Goal: Task Accomplishment & Management: Use online tool/utility

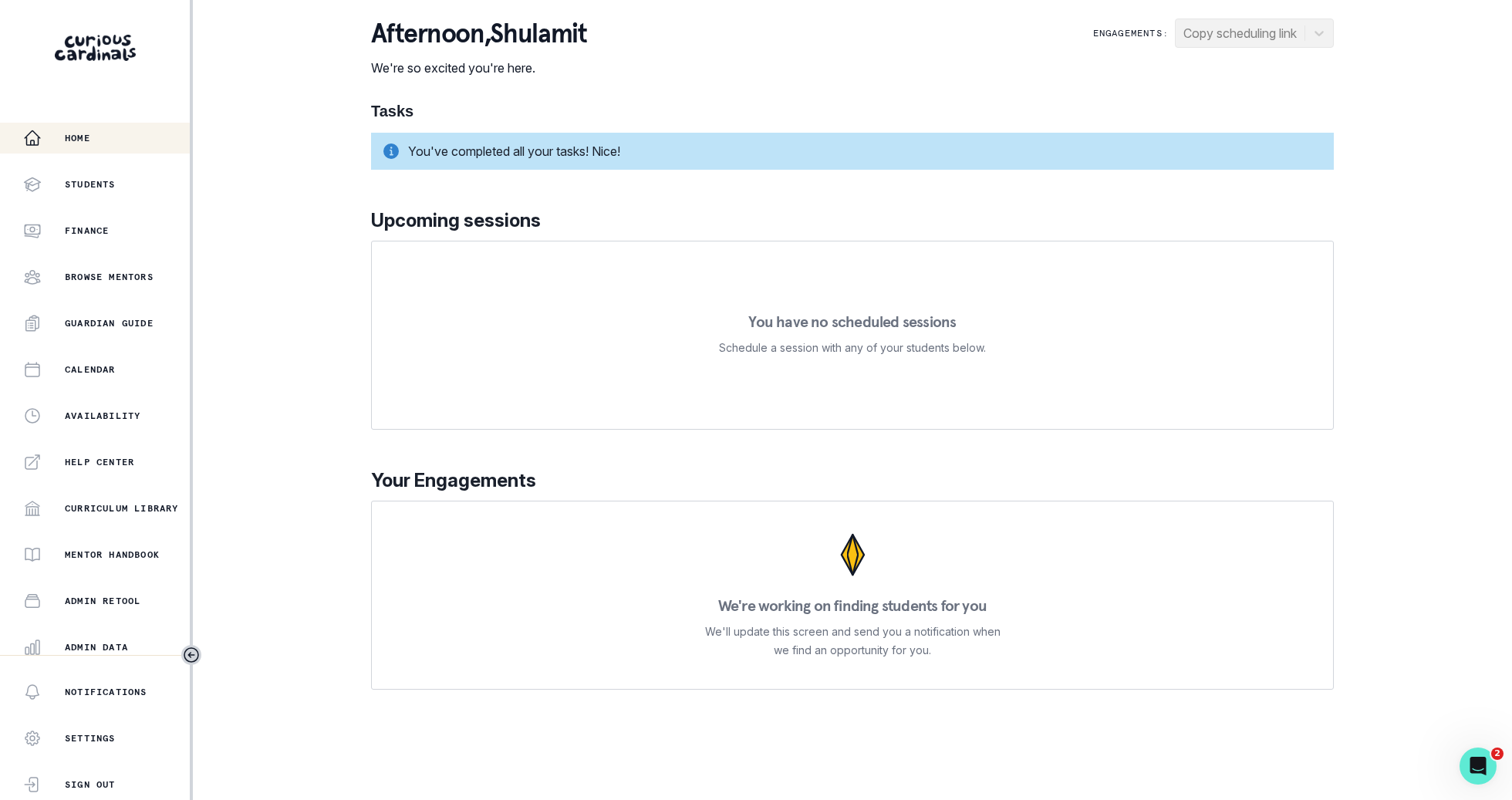
scroll to position [146, 0]
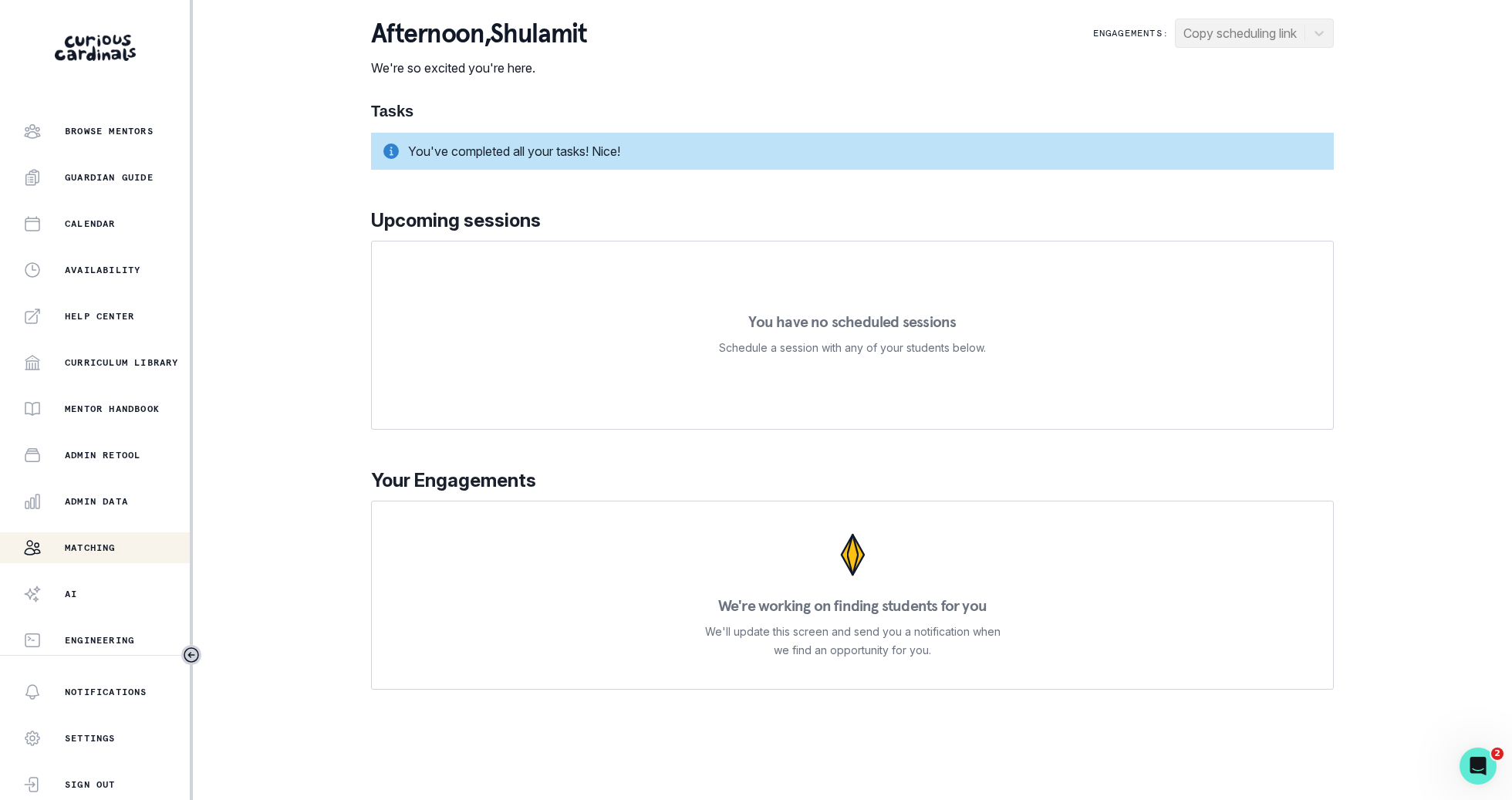
click at [118, 553] on div "Matching" at bounding box center [106, 547] width 166 height 19
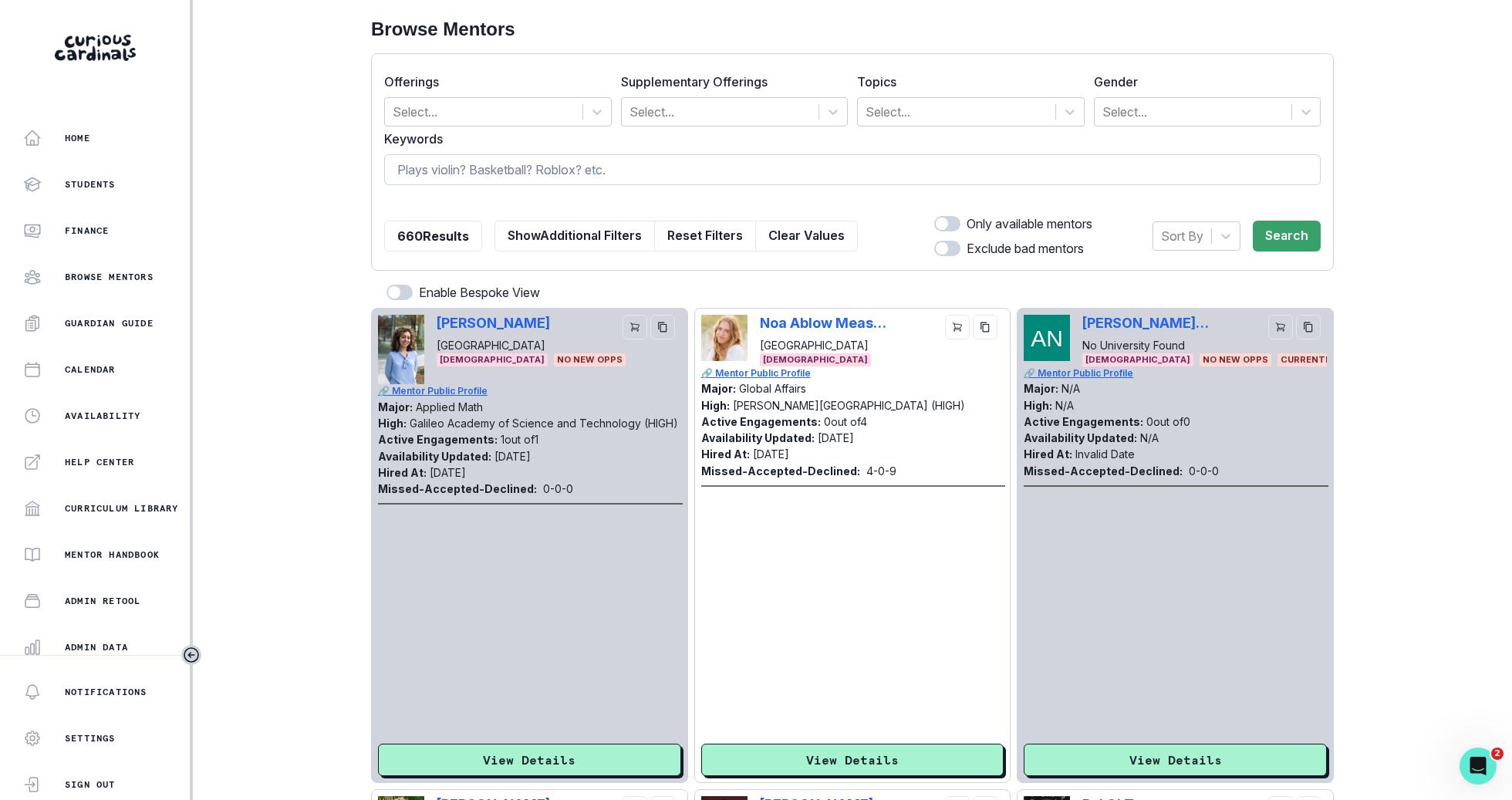
click at [506, 174] on input at bounding box center [852, 169] width 936 height 31
type input "[PERSON_NAME]"
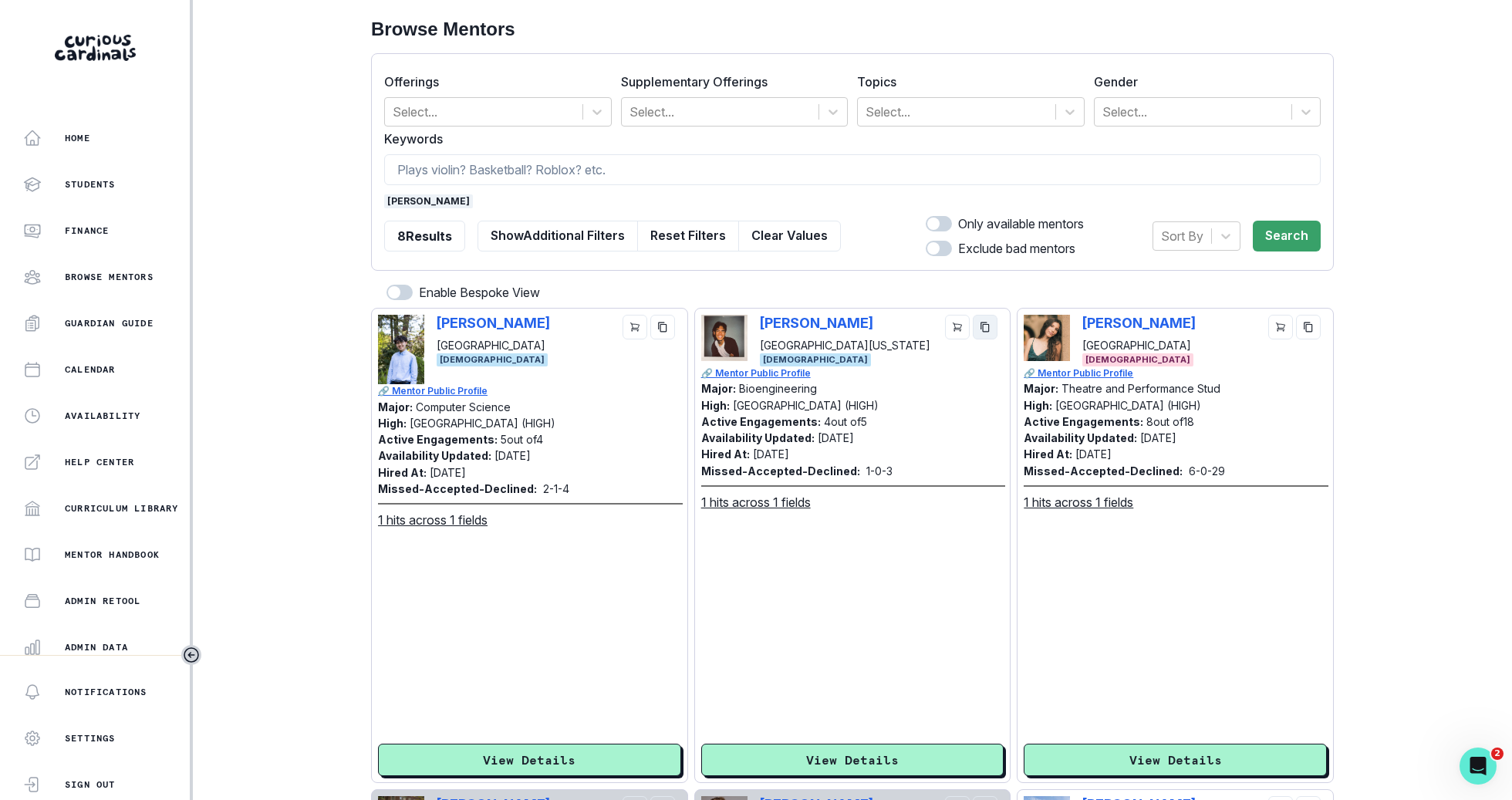
click at [980, 324] on icon "copy" at bounding box center [985, 327] width 11 height 11
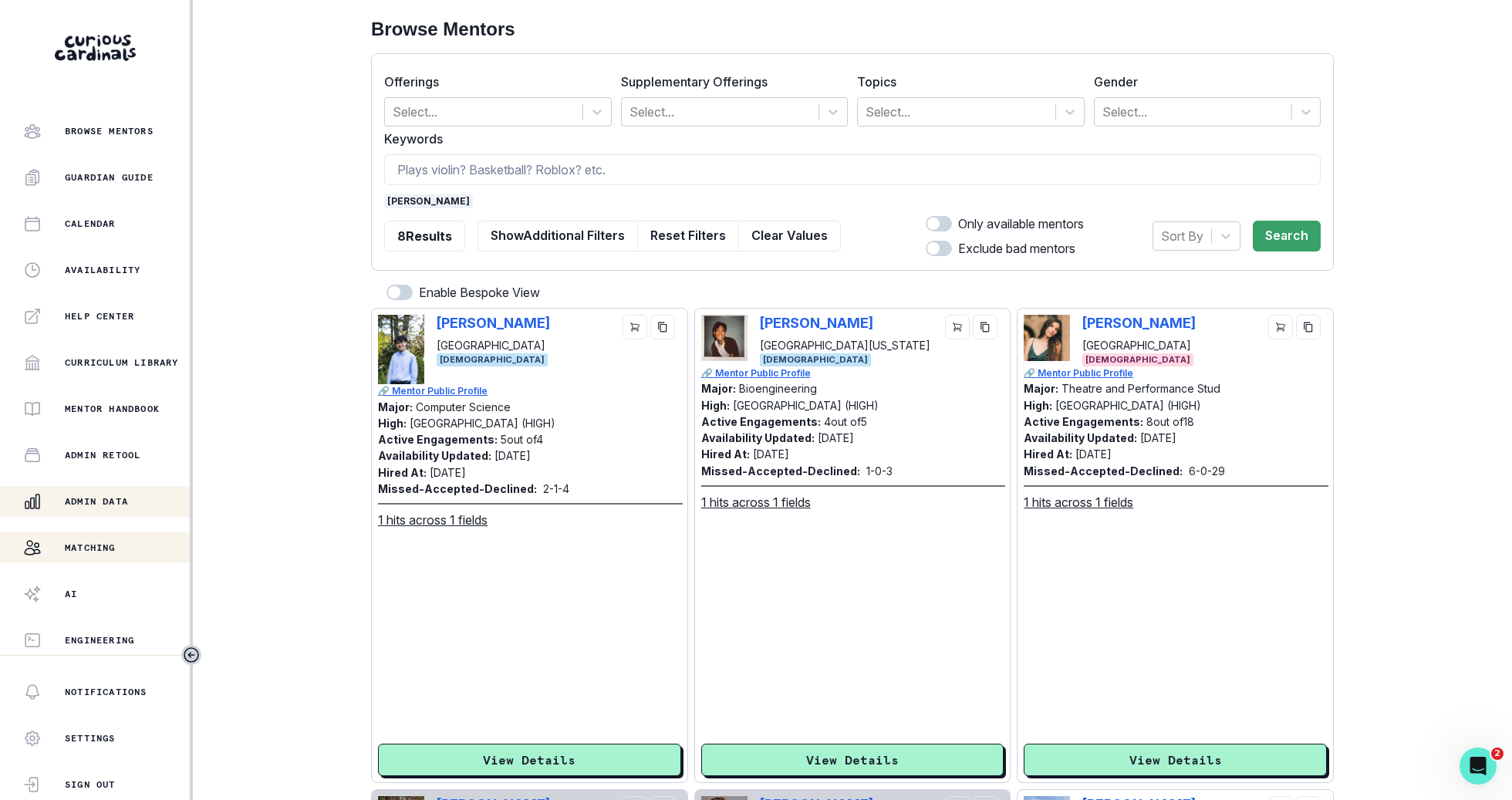
click at [85, 502] on p "Admin Data" at bounding box center [96, 501] width 63 height 13
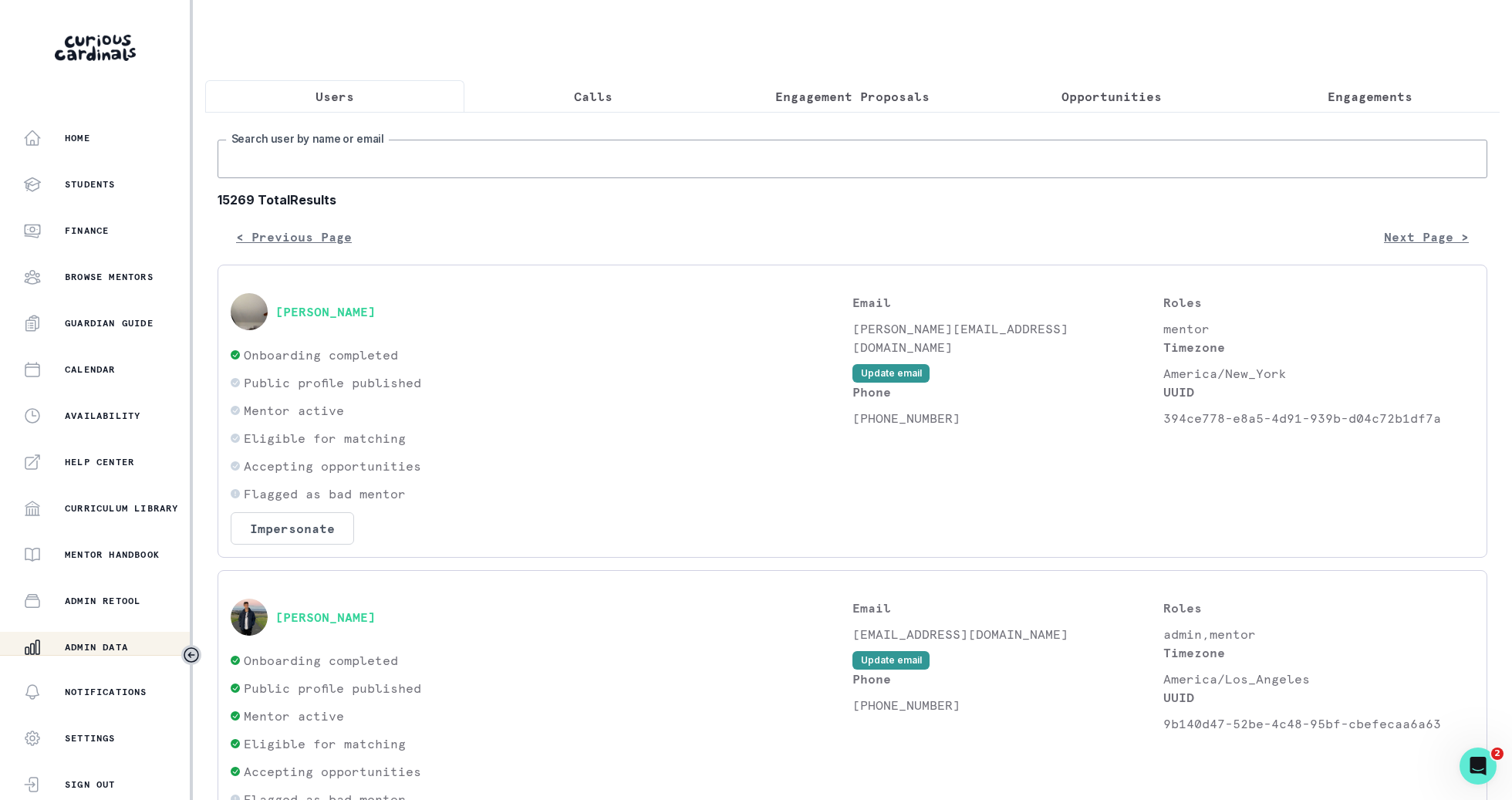
click at [420, 170] on input "Search user by name or email" at bounding box center [852, 158] width 1270 height 39
type input "[PERSON_NAME]"
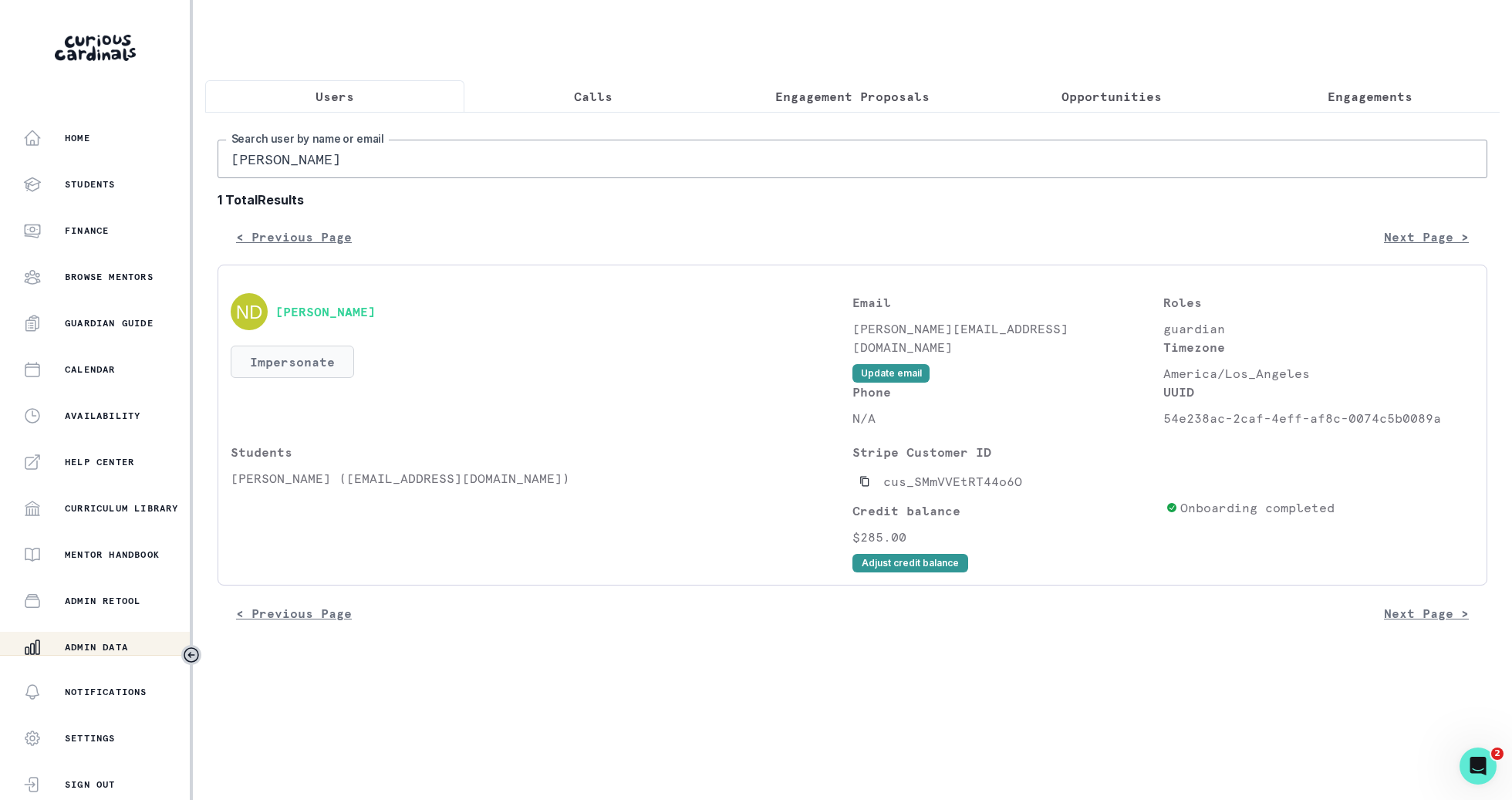
click at [266, 355] on button "Impersonate" at bounding box center [292, 362] width 123 height 32
click at [347, 489] on button "Impersonate" at bounding box center [355, 504] width 101 height 31
